Goal: Task Accomplishment & Management: Complete application form

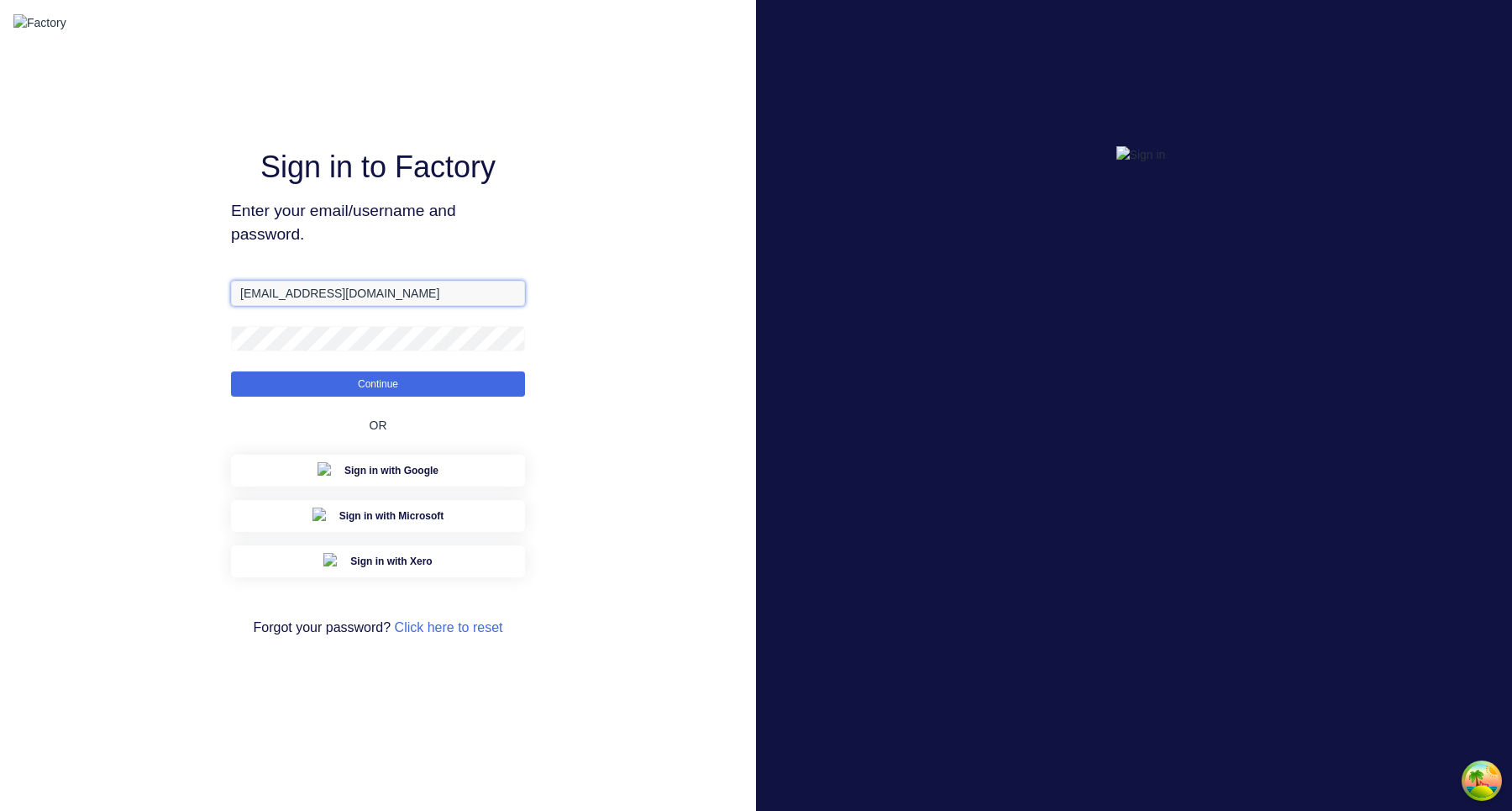
click at [268, 305] on input "[EMAIL_ADDRESS][DOMAIN_NAME]" at bounding box center [377, 292] width 294 height 25
type input "[EMAIL_ADDRESS][DOMAIN_NAME]"
click at [231, 372] on button "Continue" at bounding box center [377, 384] width 294 height 25
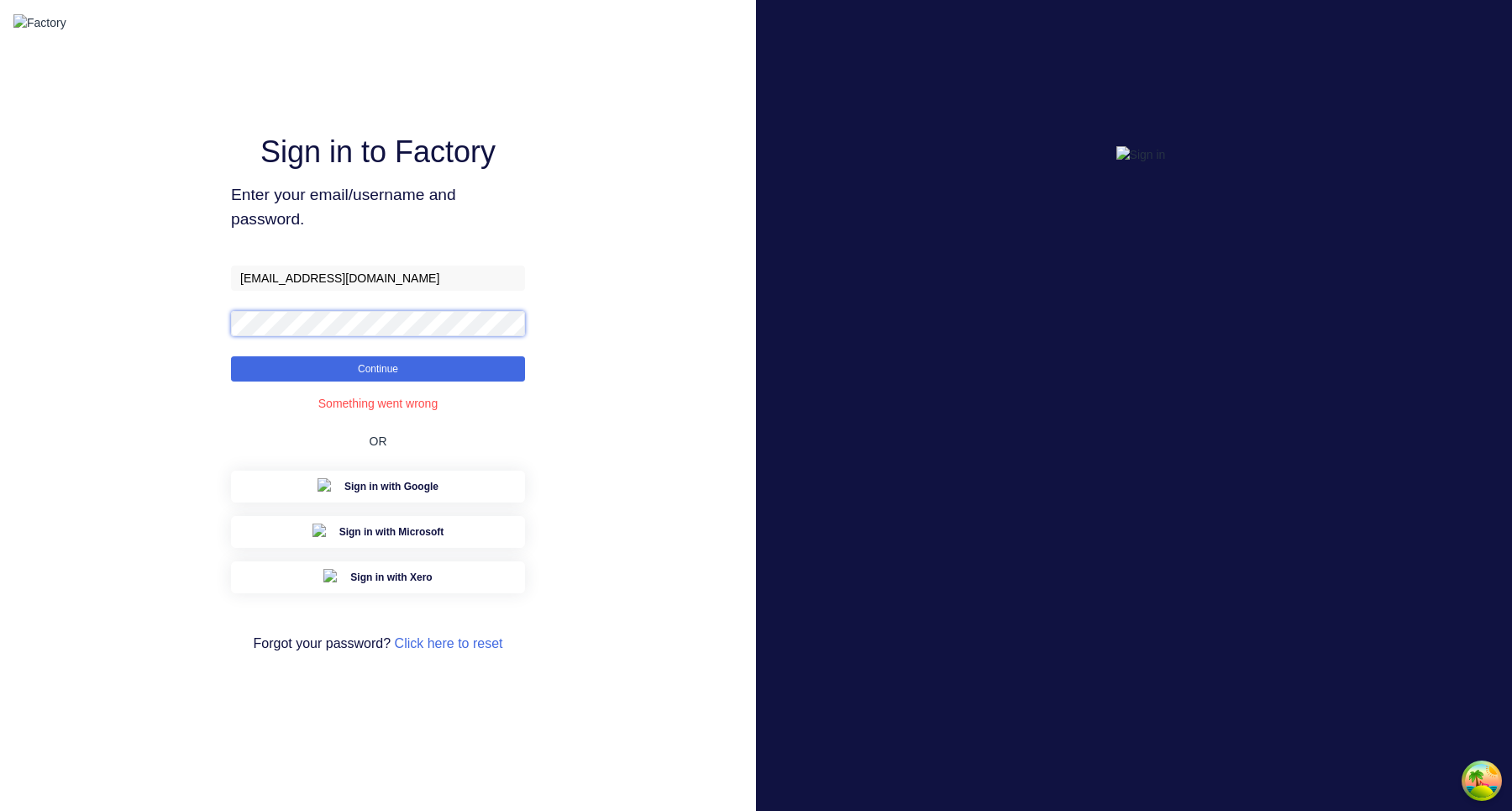
click at [231, 356] on button "Continue" at bounding box center [377, 368] width 294 height 25
click at [479, 381] on button "Continue" at bounding box center [377, 368] width 294 height 25
click at [484, 373] on button "Continue" at bounding box center [377, 368] width 294 height 25
click at [412, 381] on button "Continue" at bounding box center [377, 368] width 294 height 25
